Goal: Information Seeking & Learning: Learn about a topic

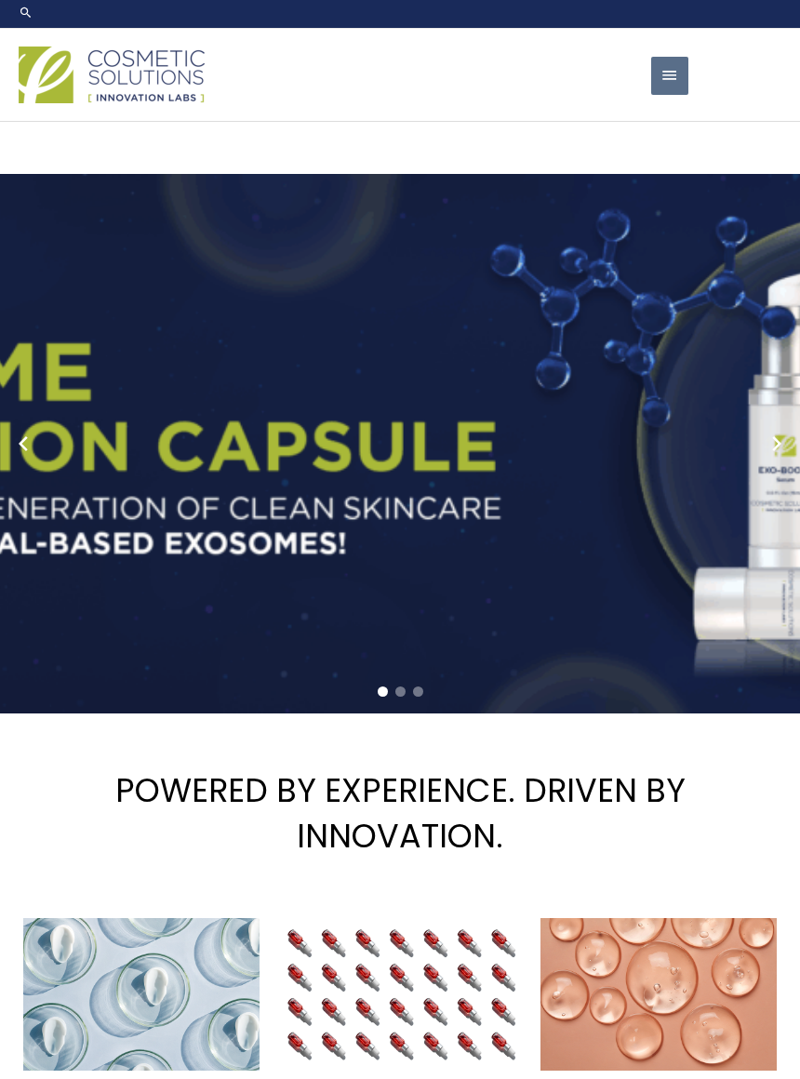
click at [671, 95] on span "button" at bounding box center [670, 76] width 19 height 38
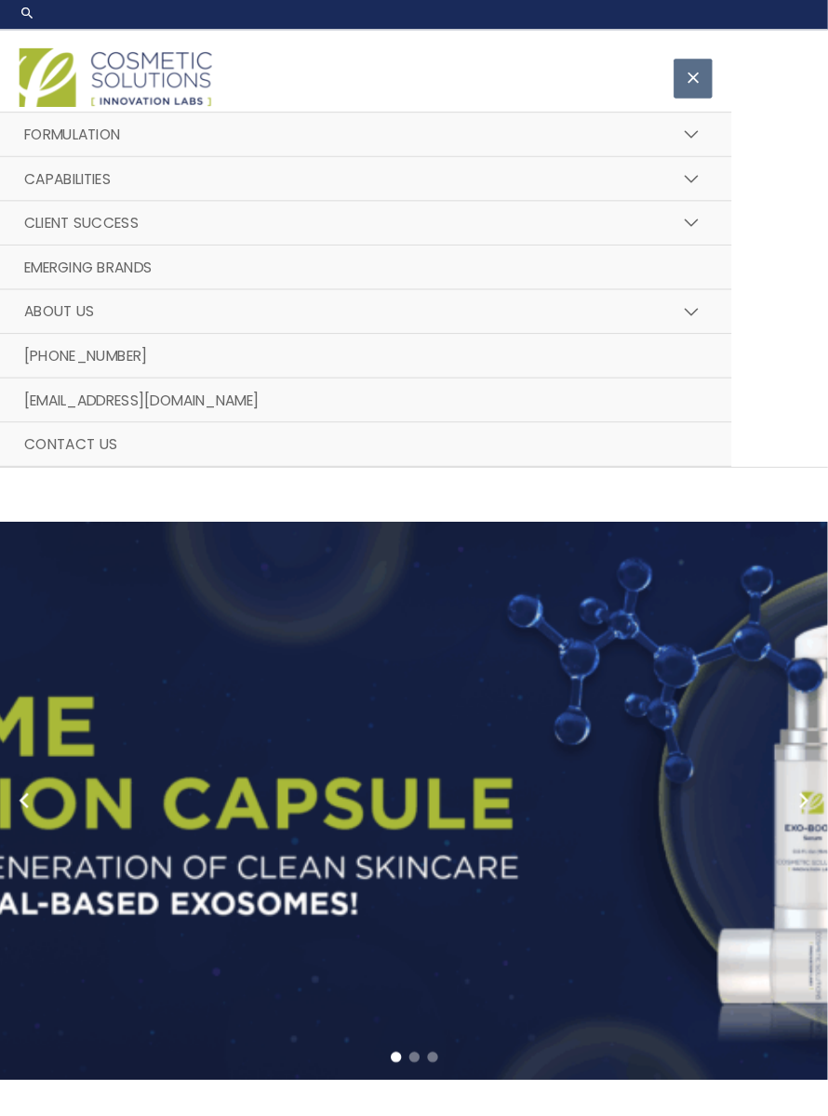
scroll to position [6, 0]
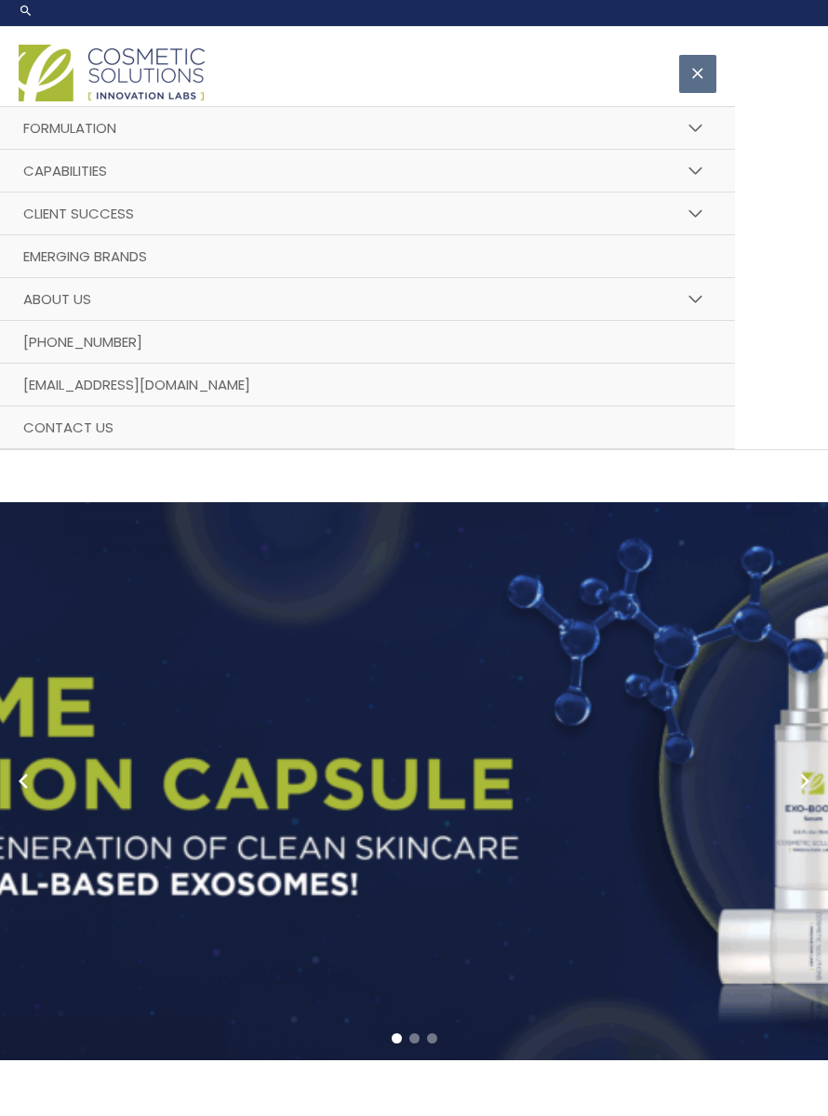
click at [701, 151] on button "Menu Toggle" at bounding box center [695, 128] width 41 height 45
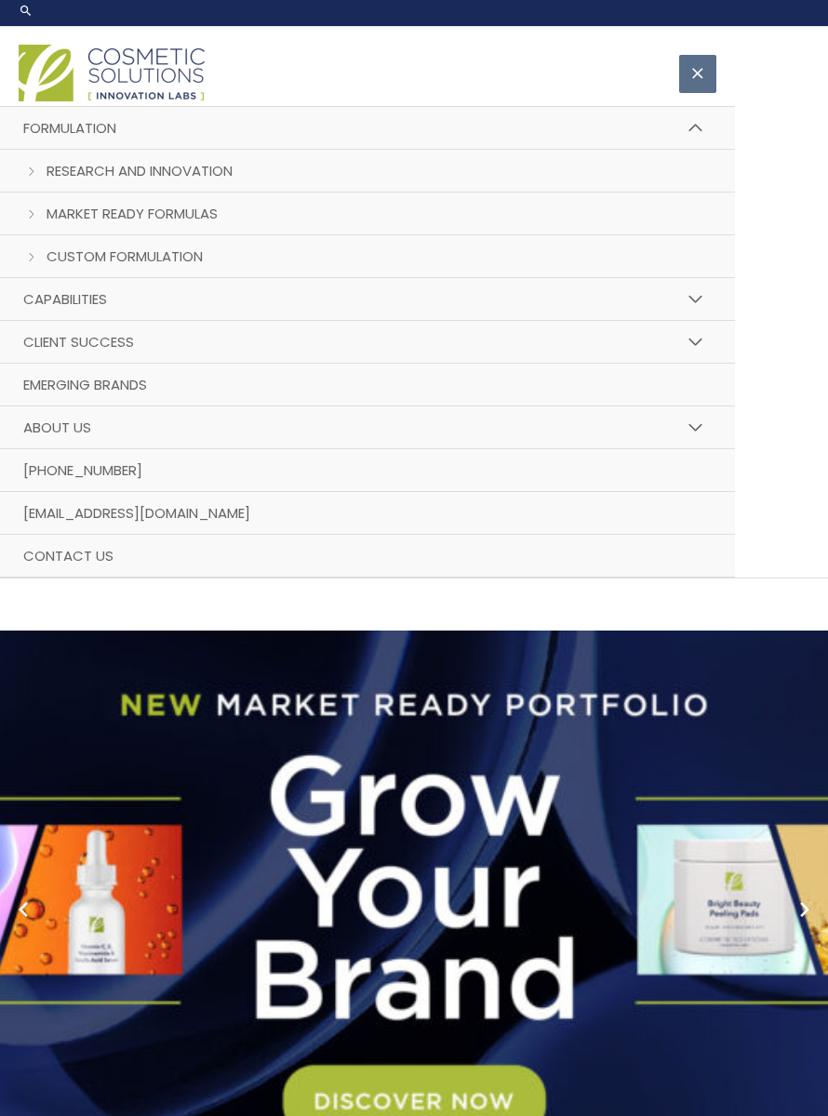
click at [185, 266] on span "Custom Formulation" at bounding box center [125, 257] width 156 height 20
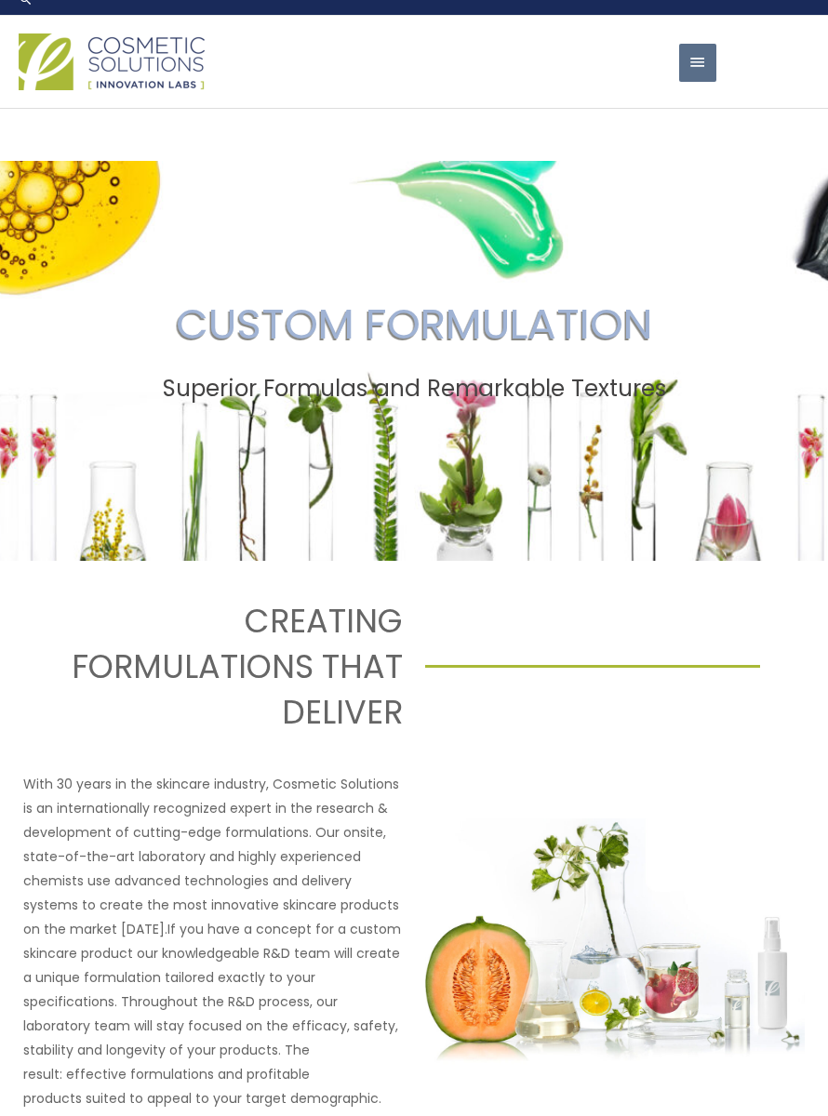
click at [699, 82] on span "button" at bounding box center [697, 63] width 19 height 38
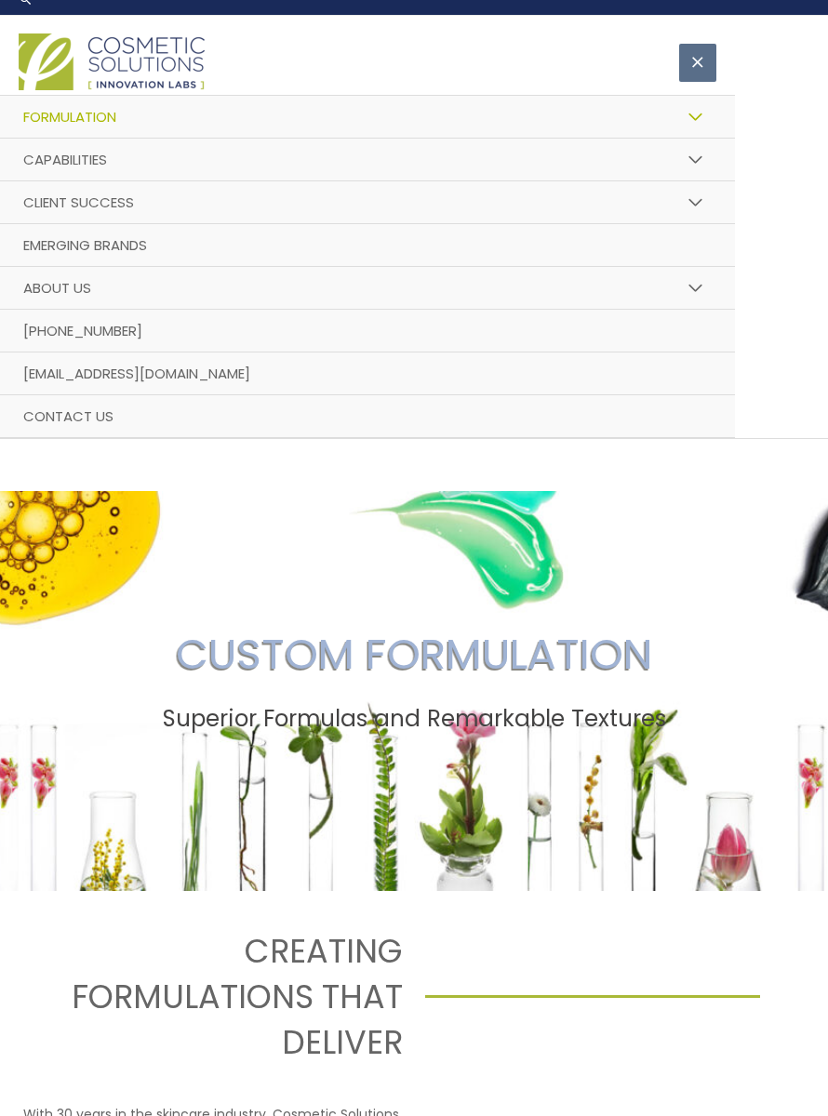
click at [709, 182] on button "Menu Toggle" at bounding box center [695, 160] width 41 height 45
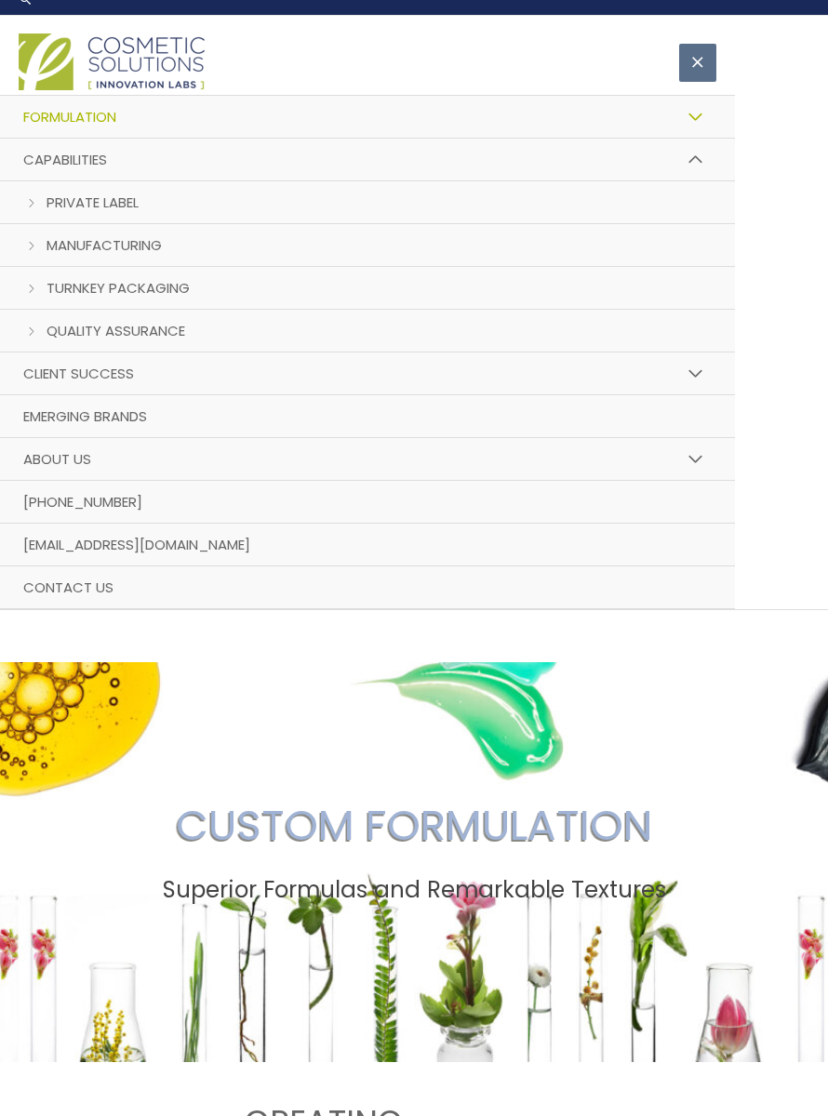
click at [140, 255] on span "Manufacturing" at bounding box center [104, 245] width 115 height 20
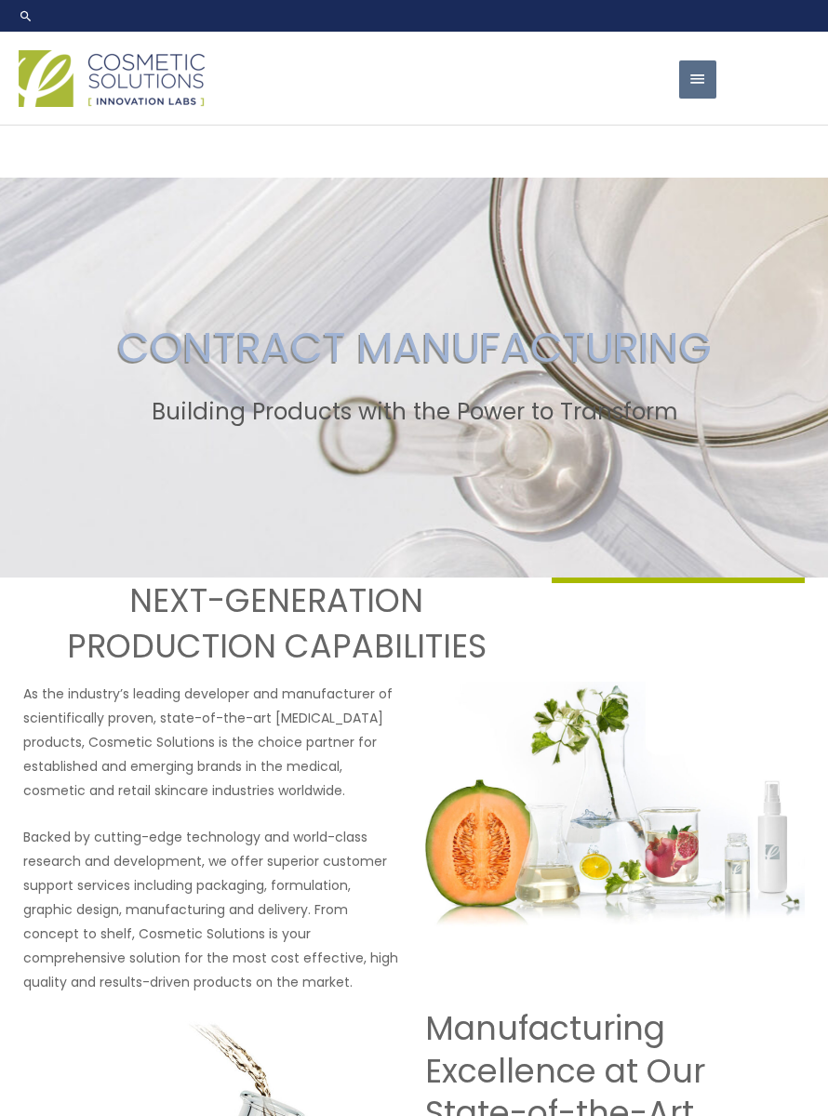
click at [700, 99] on span "button" at bounding box center [697, 79] width 19 height 38
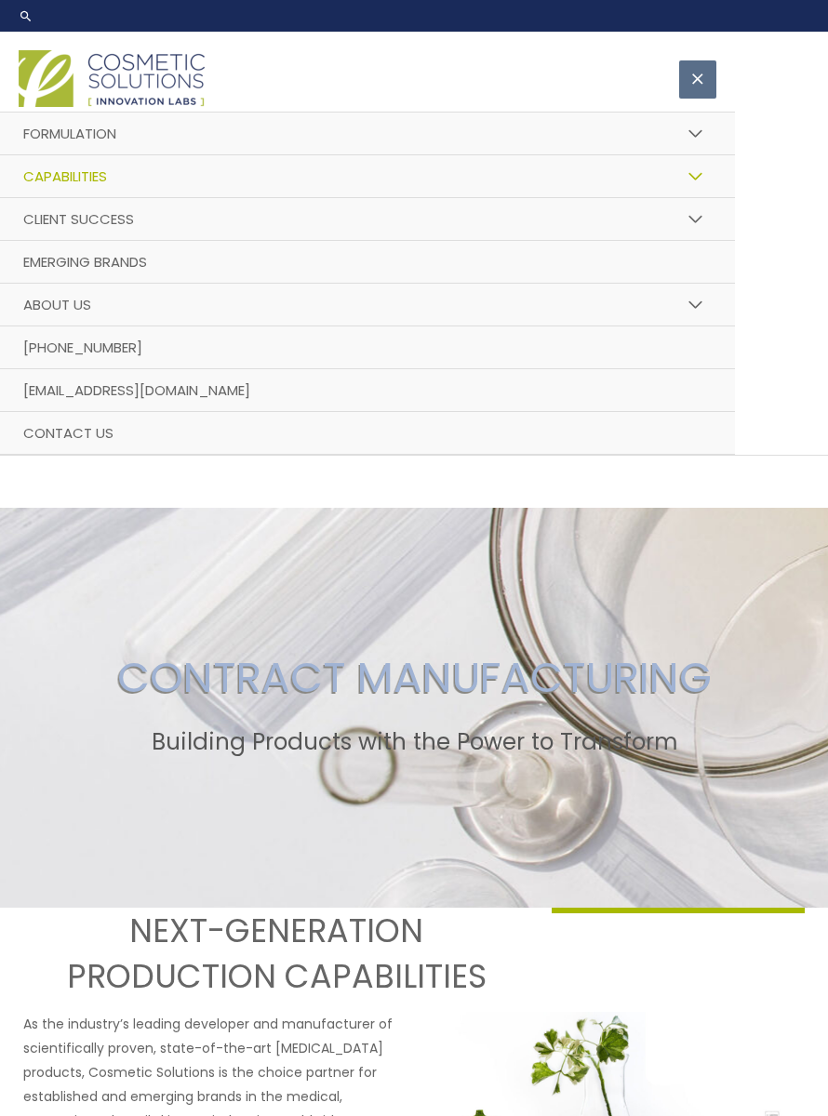
click at [706, 156] on button "Menu Toggle" at bounding box center [695, 134] width 41 height 45
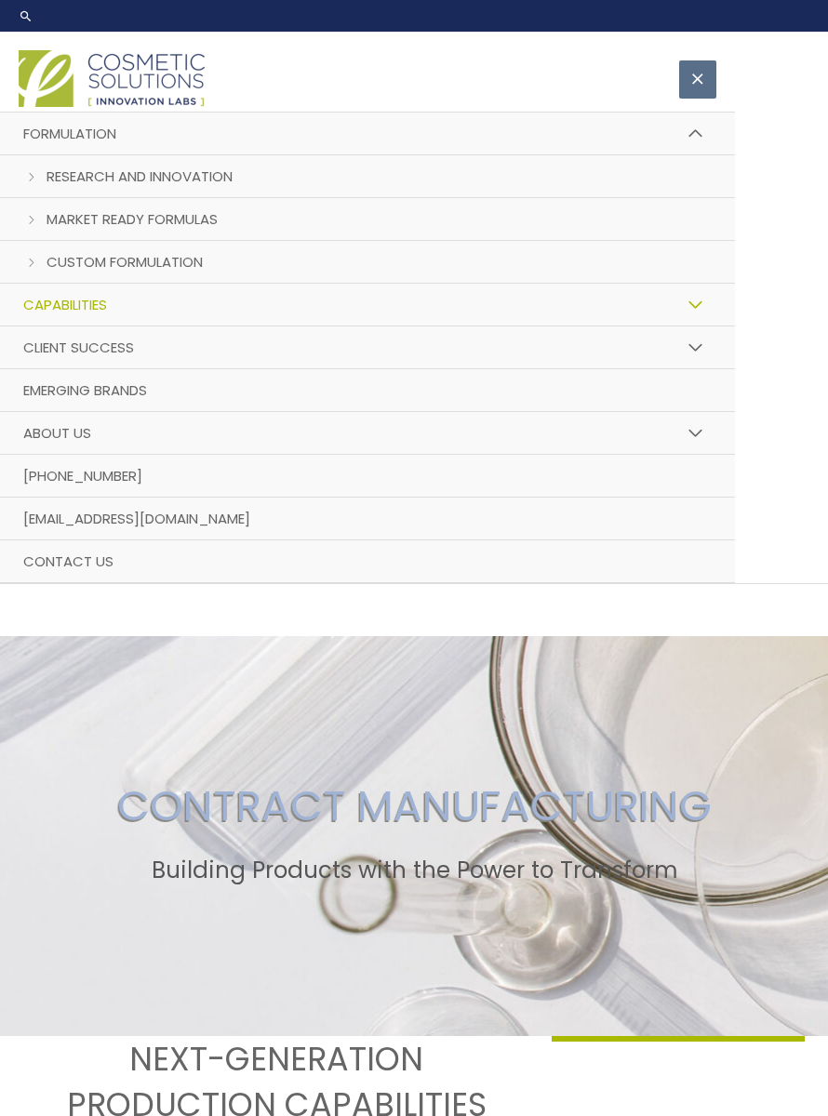
click at [202, 229] on span "Market Ready Formulas" at bounding box center [132, 219] width 171 height 20
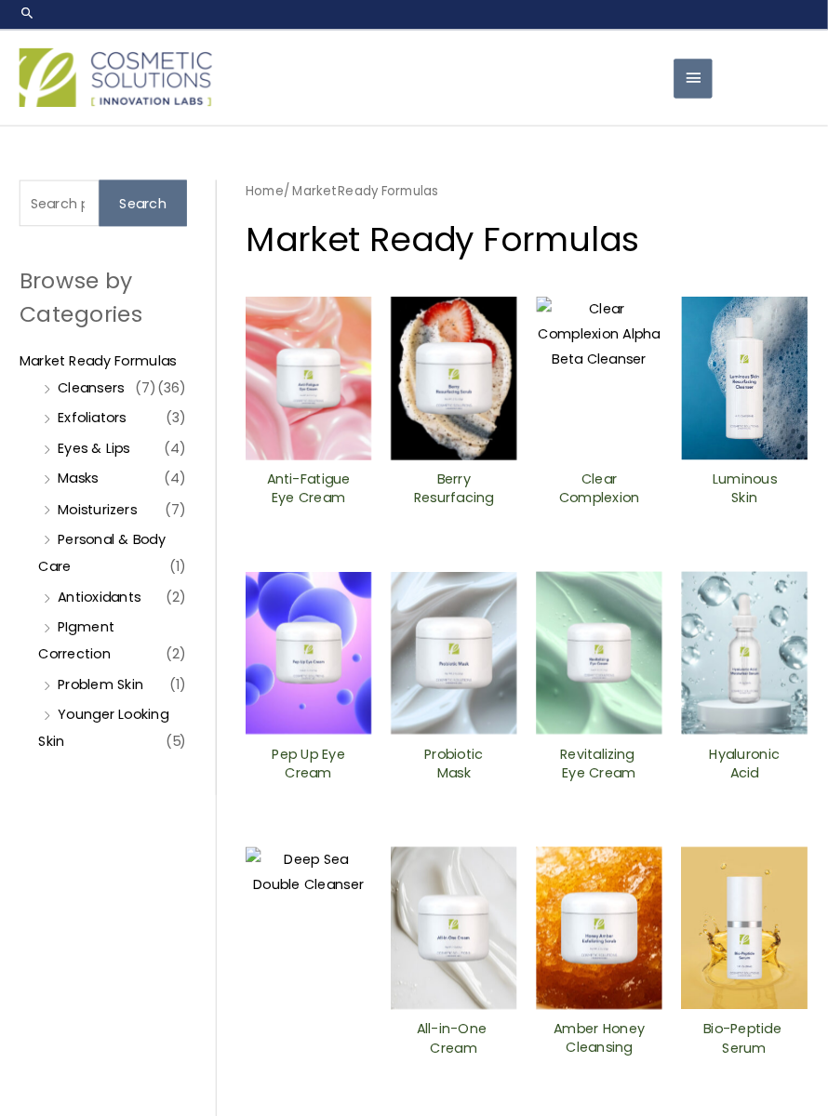
scroll to position [6, 0]
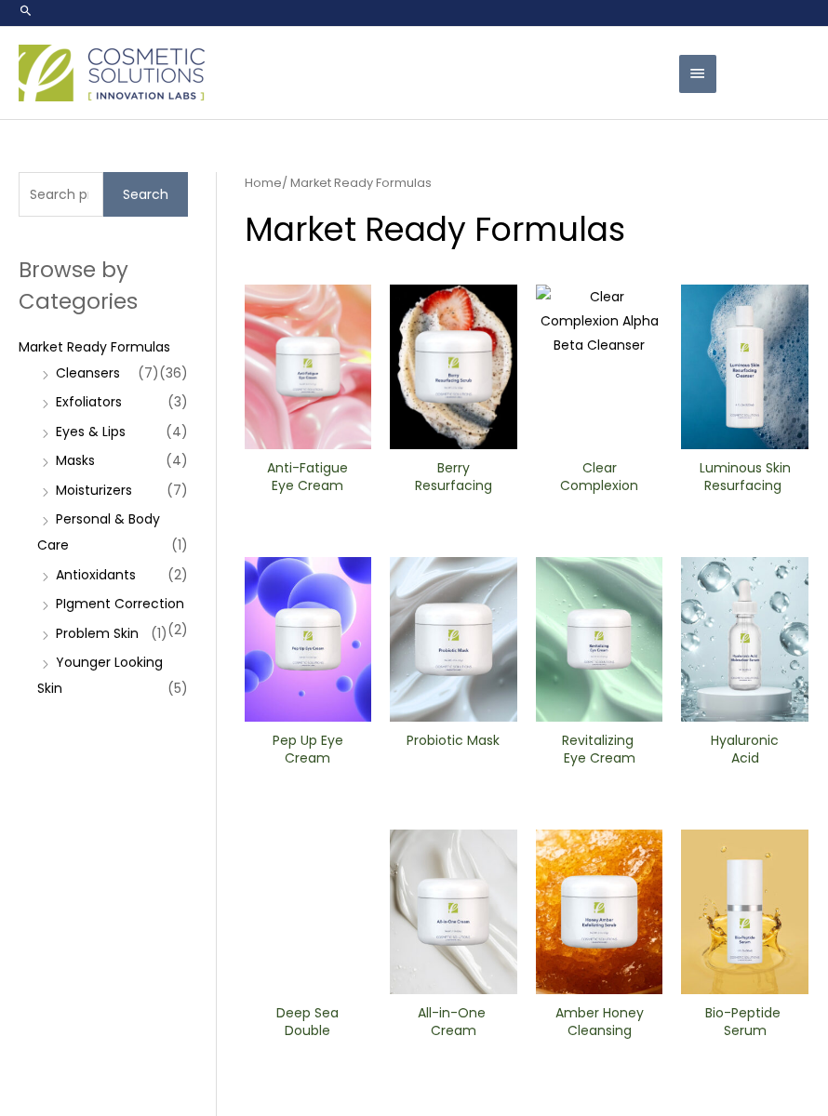
click at [95, 382] on link "Cleansers" at bounding box center [88, 373] width 64 height 19
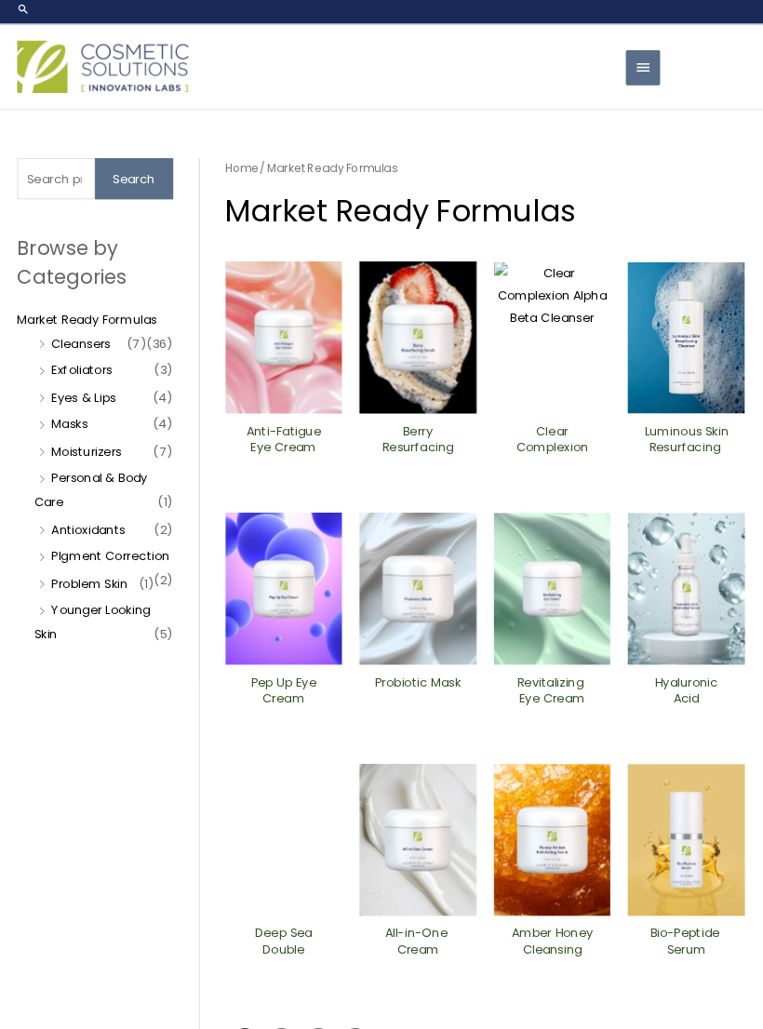
scroll to position [30, 8]
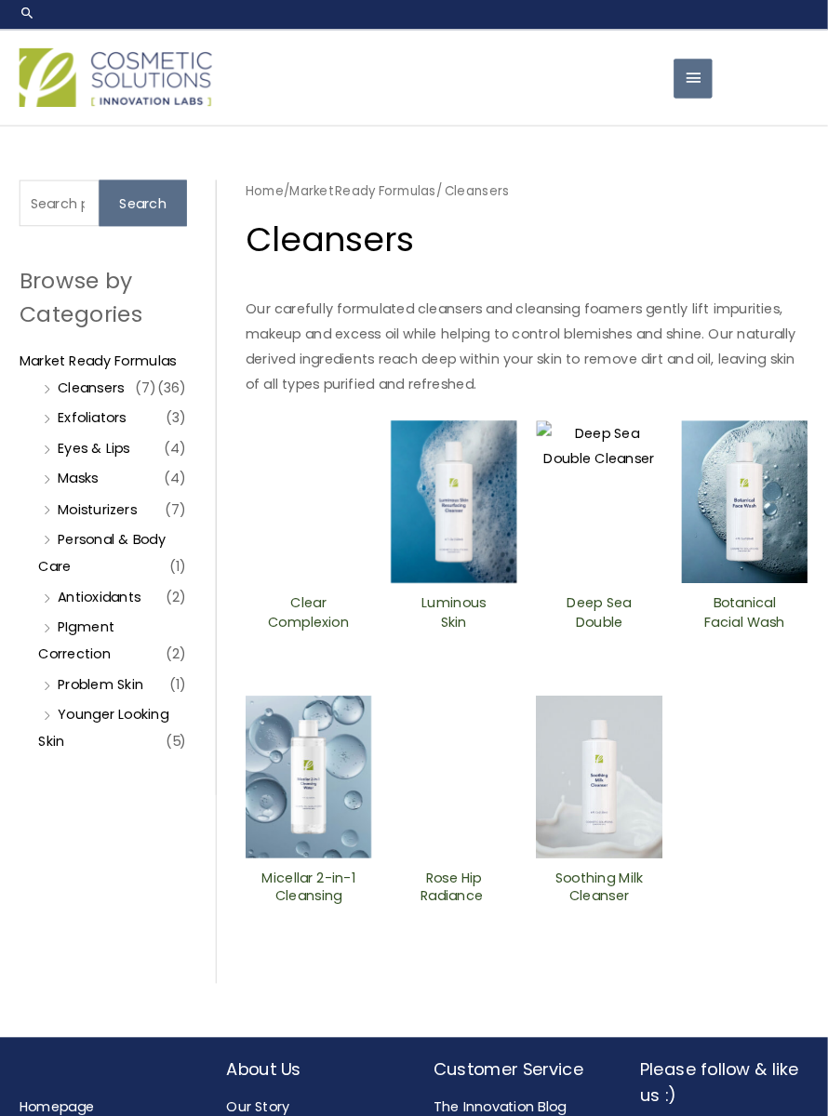
scroll to position [6, 0]
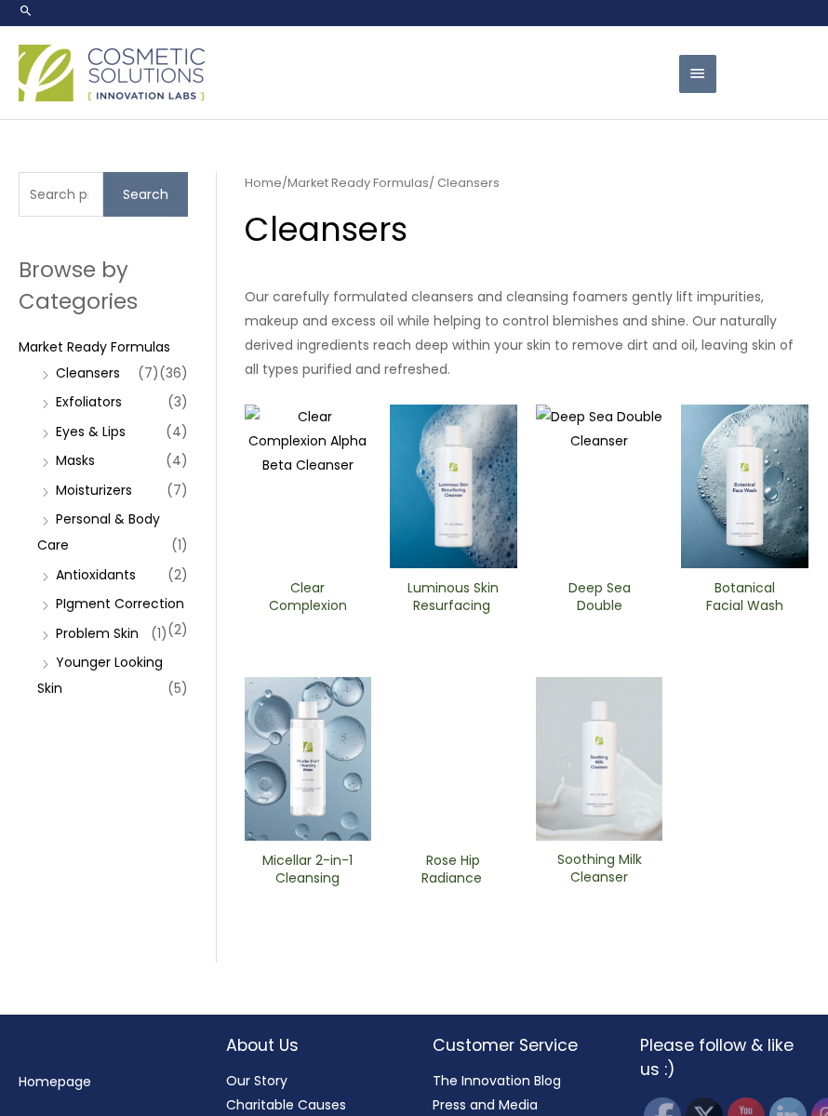
click at [619, 841] on img at bounding box center [599, 759] width 127 height 164
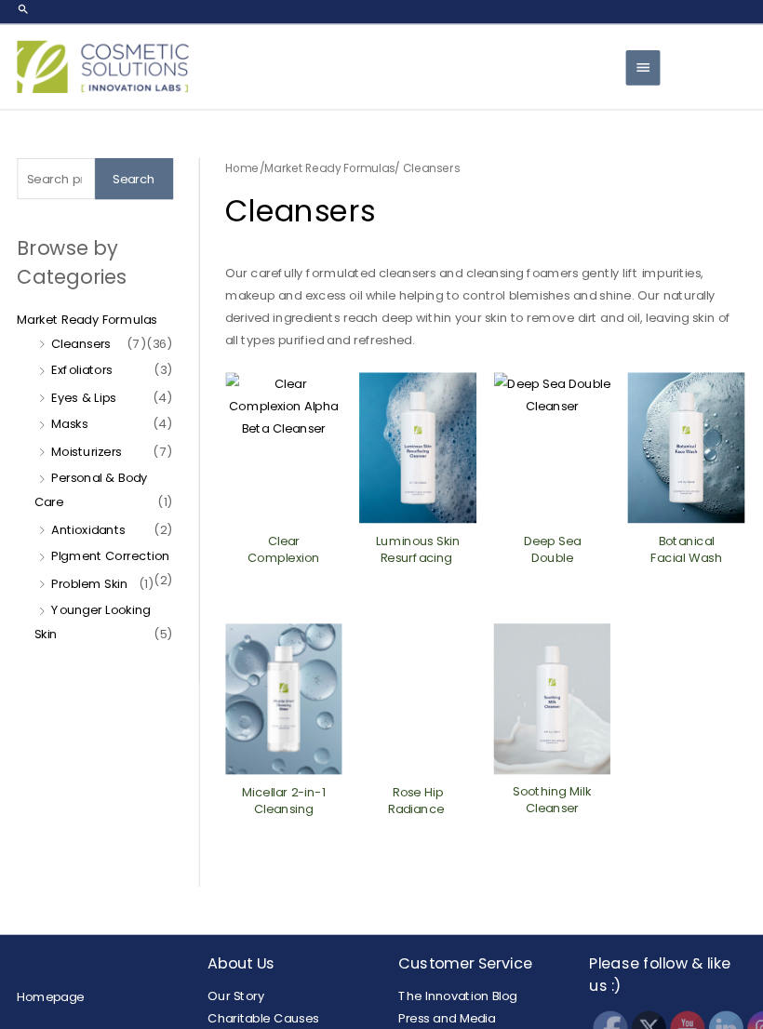
scroll to position [35, 8]
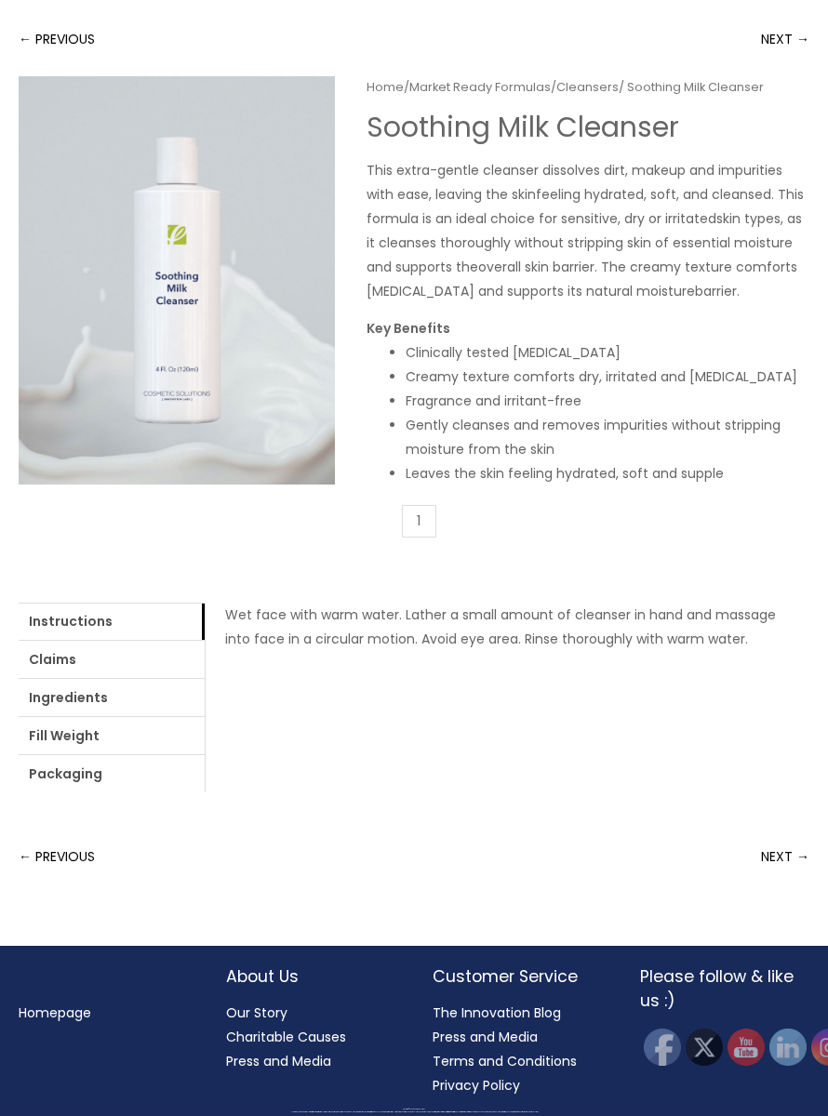
scroll to position [207, 0]
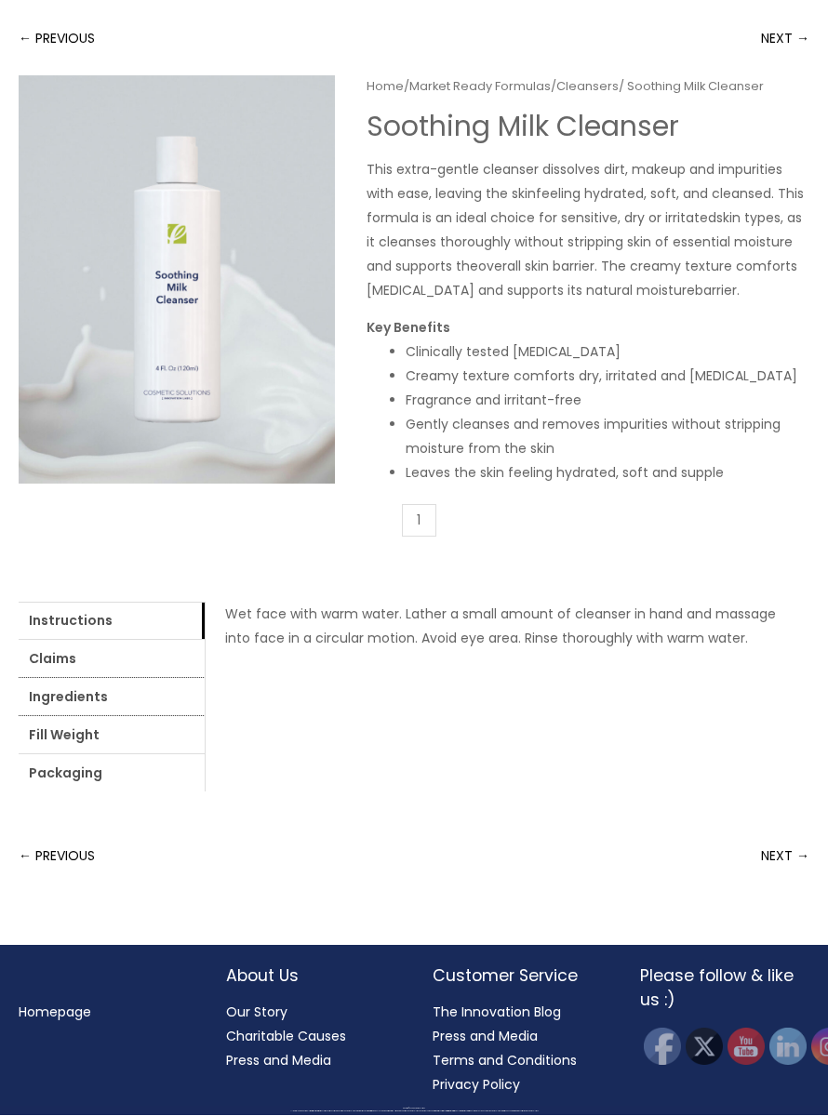
click at [205, 716] on link "Ingredients" at bounding box center [112, 697] width 186 height 37
